Goal: Transaction & Acquisition: Purchase product/service

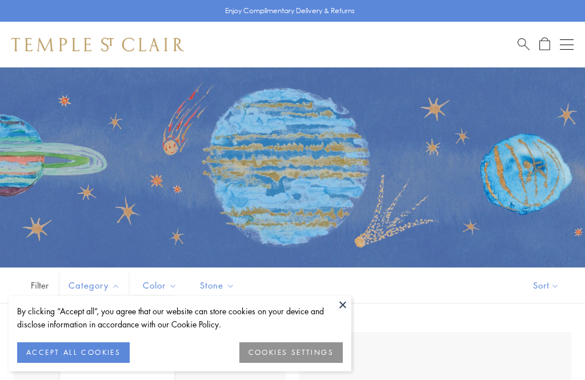
click at [103, 283] on span "Category" at bounding box center [96, 285] width 66 height 14
click at [107, 353] on button "ACCEPT ALL COOKIES" at bounding box center [73, 352] width 112 height 21
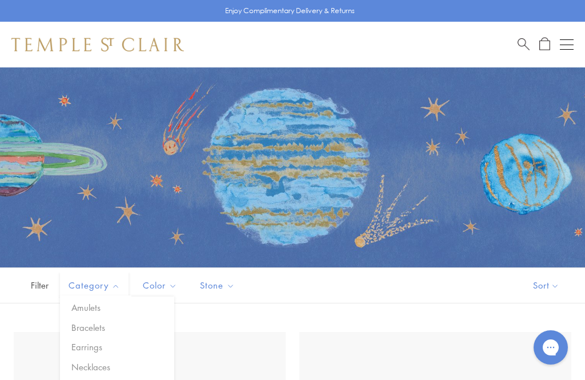
click at [100, 347] on button "Earrings" at bounding box center [122, 346] width 106 height 13
click at [299, 283] on button "Reset Filters" at bounding box center [284, 285] width 59 height 18
click at [92, 348] on button "Earrings" at bounding box center [122, 346] width 106 height 13
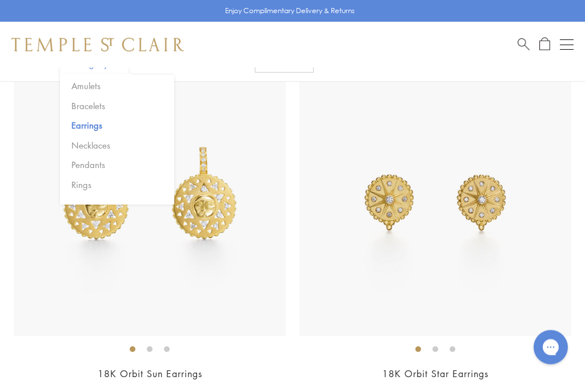
scroll to position [268, 0]
click at [175, 303] on img at bounding box center [150, 200] width 272 height 272
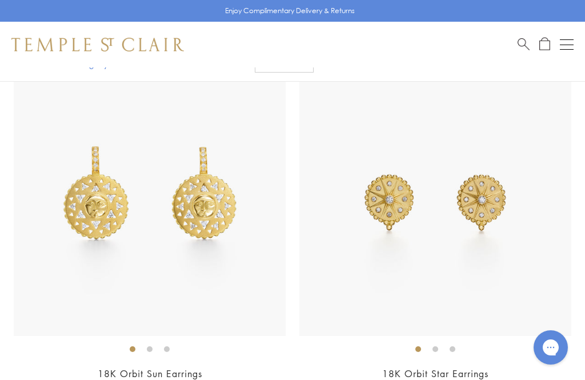
scroll to position [304, 0]
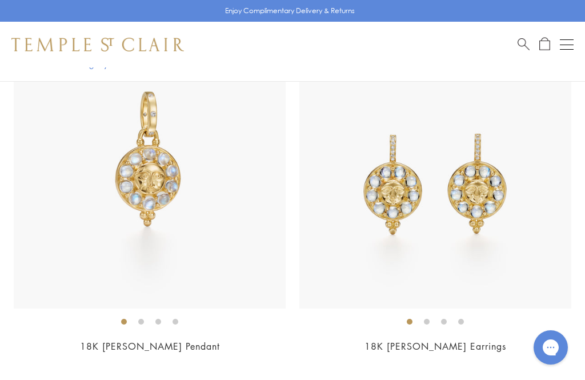
scroll to position [293, 0]
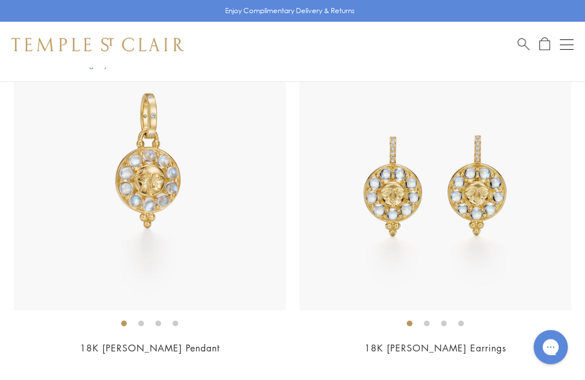
click at [210, 252] on img at bounding box center [150, 175] width 272 height 272
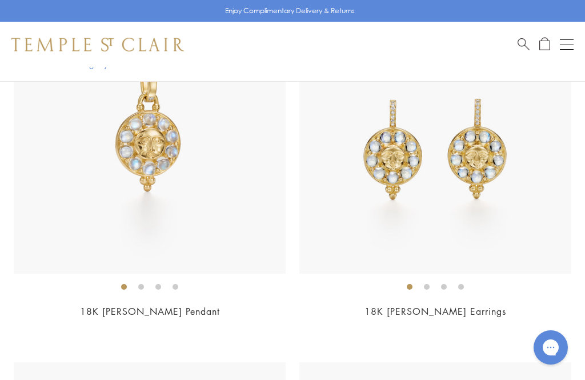
click at [477, 236] on img at bounding box center [435, 138] width 272 height 272
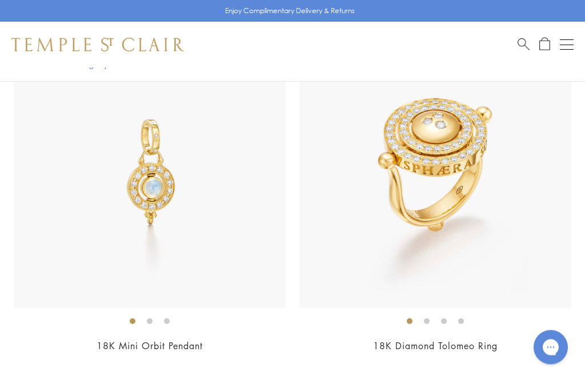
scroll to position [2096, 0]
click at [156, 182] on img at bounding box center [150, 172] width 272 height 272
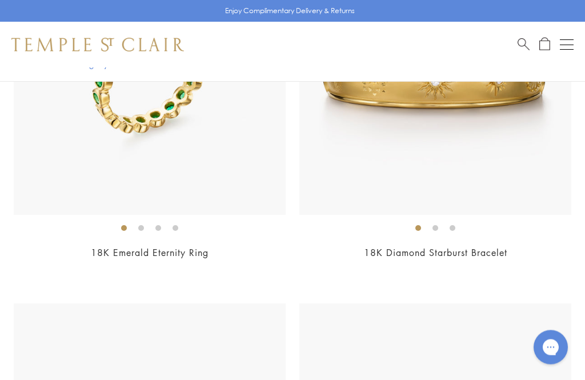
scroll to position [8672, 0]
click at [497, 262] on div "$35,000" at bounding box center [435, 268] width 272 height 13
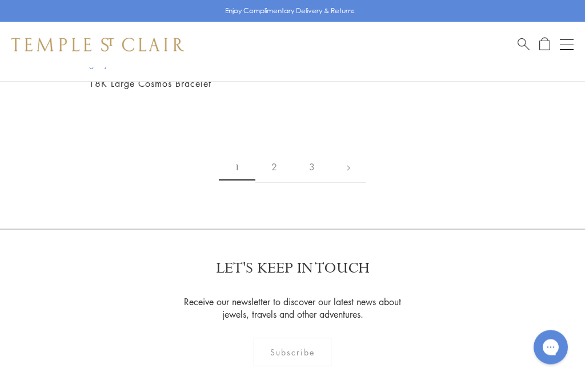
scroll to position [9563, 0]
click at [352, 154] on link at bounding box center [348, 166] width 35 height 31
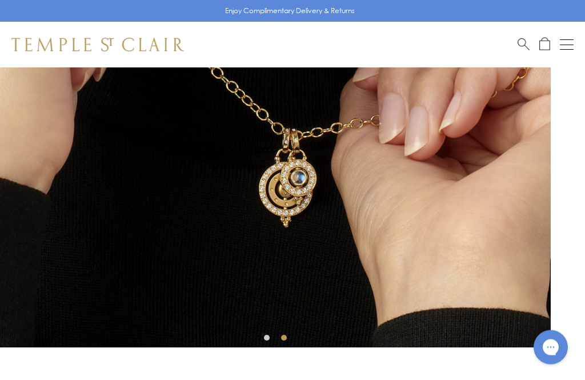
scroll to position [271, 0]
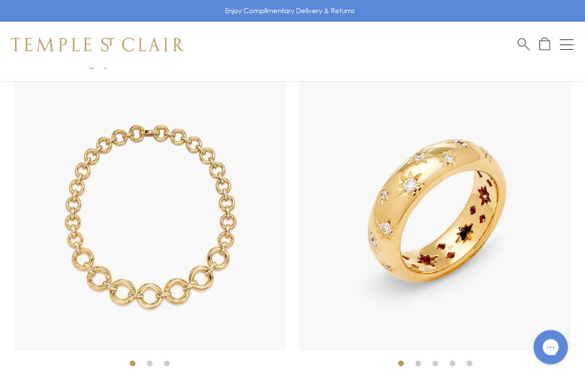
scroll to position [253, 0]
click at [207, 317] on img at bounding box center [150, 214] width 272 height 272
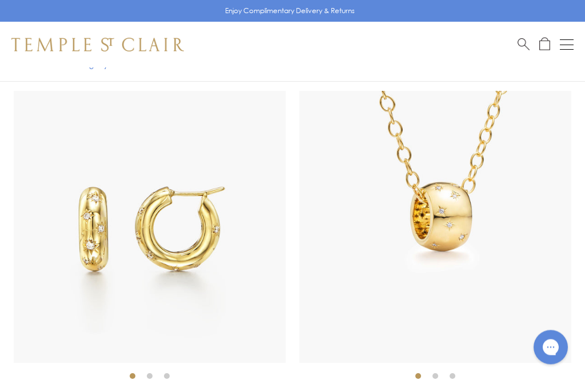
scroll to position [599, 0]
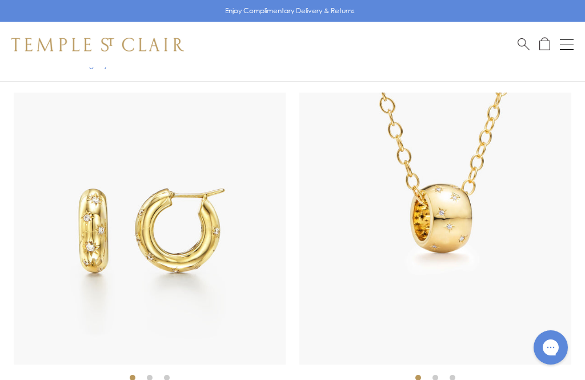
click at [533, 249] on img at bounding box center [435, 228] width 272 height 272
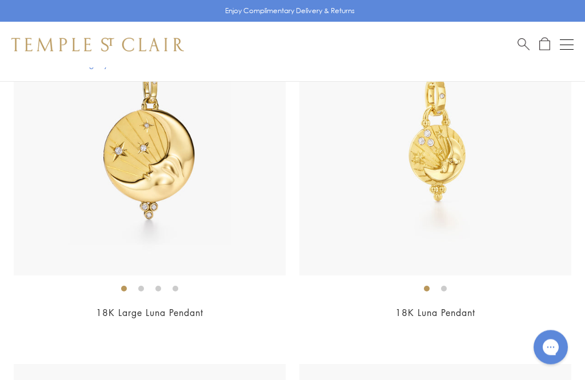
scroll to position [1049, 0]
click at [219, 303] on div "18K Large Luna Pendant $13,500" at bounding box center [150, 169] width 272 height 332
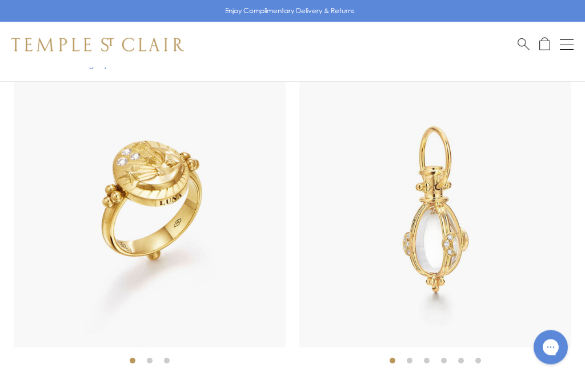
scroll to position [1335, 0]
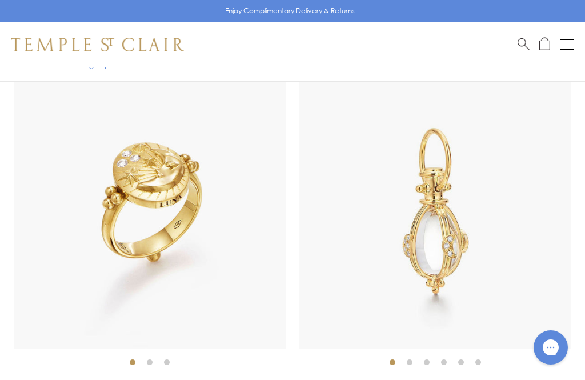
click at [520, 257] on img at bounding box center [435, 213] width 272 height 272
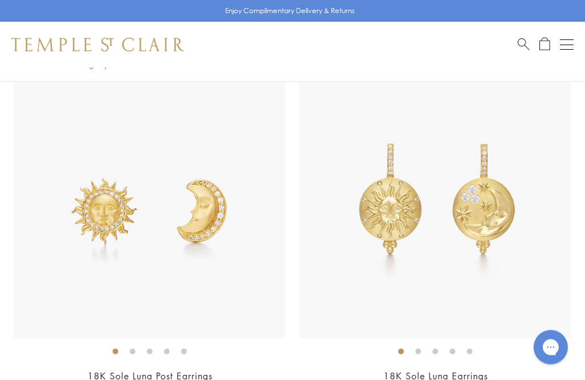
scroll to position [2787, 0]
click at [195, 352] on ol at bounding box center [150, 351] width 272 height 14
click at [454, 370] on link "18K Sole Luna Earrings" at bounding box center [435, 375] width 104 height 13
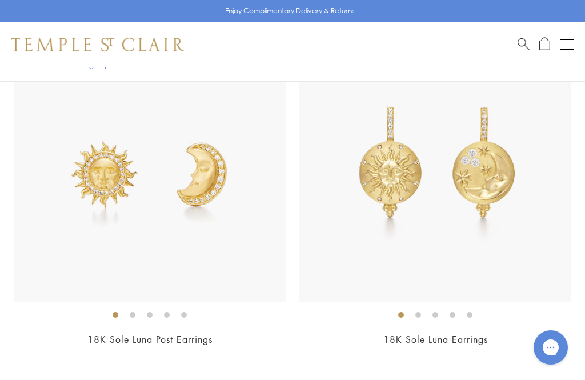
click at [190, 228] on img at bounding box center [150, 166] width 272 height 272
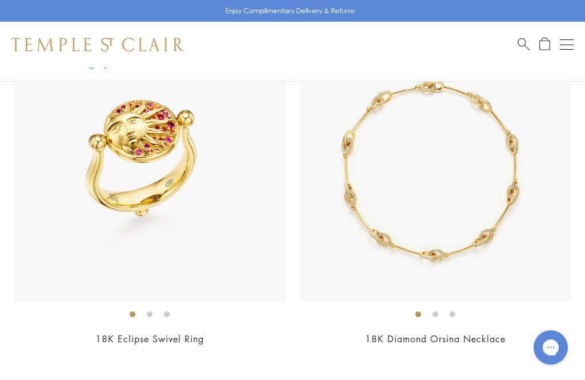
scroll to position [4984, 0]
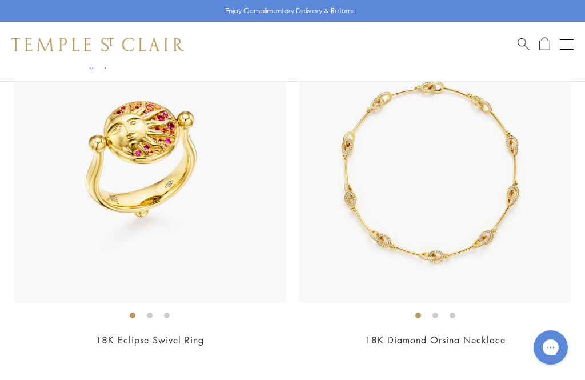
click at [487, 349] on div "$40,000" at bounding box center [435, 355] width 272 height 13
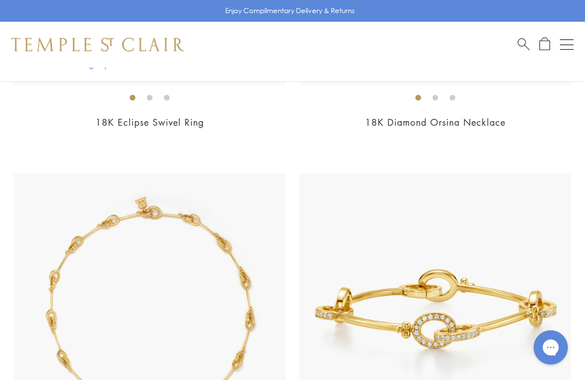
scroll to position [5296, 0]
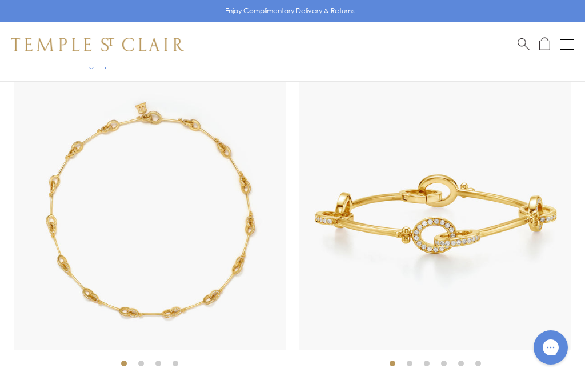
click at [248, 285] on img at bounding box center [150, 214] width 272 height 272
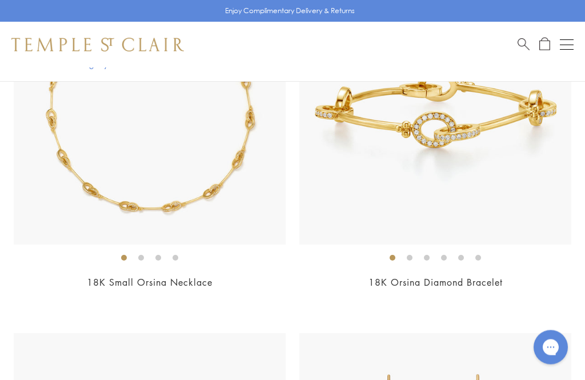
scroll to position [5402, 0]
click at [187, 276] on link "18K Small Orsina Necklace" at bounding box center [150, 282] width 126 height 13
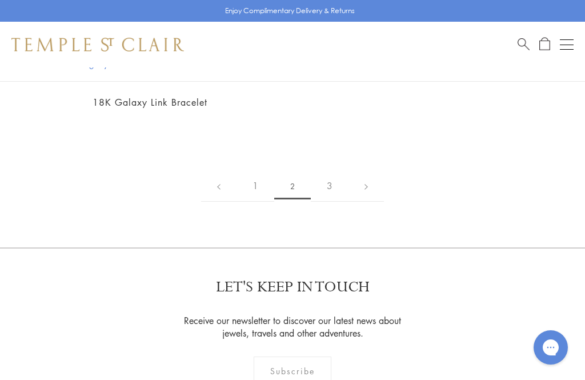
scroll to position [9547, 0]
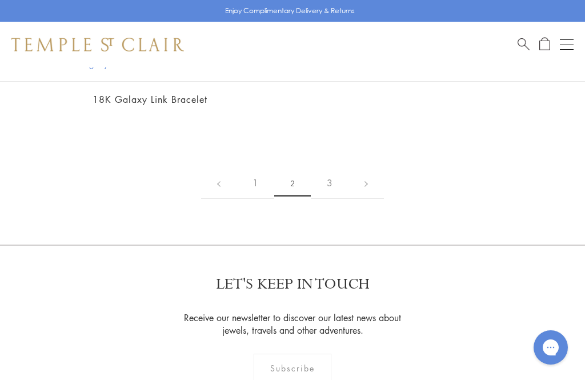
click at [370, 167] on link at bounding box center [365, 182] width 35 height 31
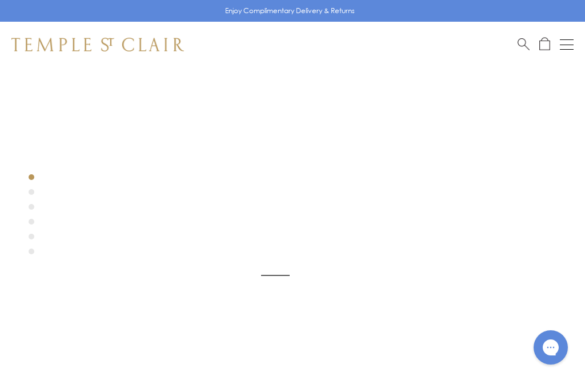
scroll to position [67, 0]
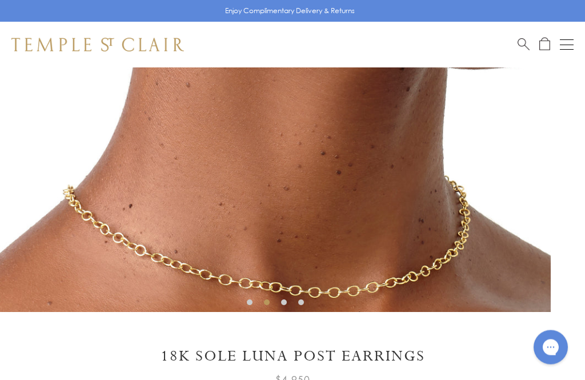
scroll to position [305, 0]
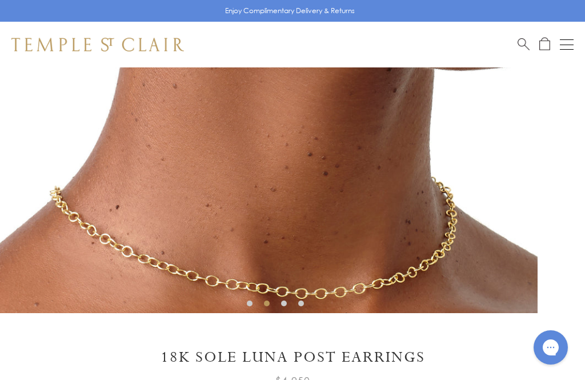
click at [379, 361] on h1 "18K Sole Luna Post Earrings" at bounding box center [292, 357] width 562 height 20
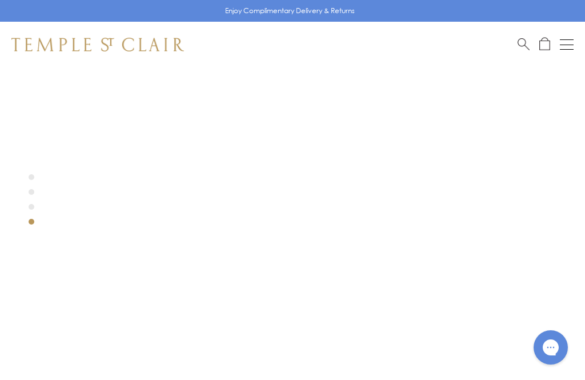
scroll to position [0, 0]
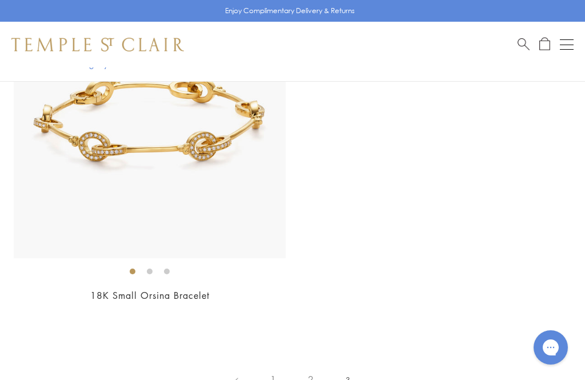
scroll to position [706, 0]
click at [186, 292] on link "18K Small Orsina Bracelet" at bounding box center [149, 295] width 119 height 13
